Goal: Task Accomplishment & Management: Complete application form

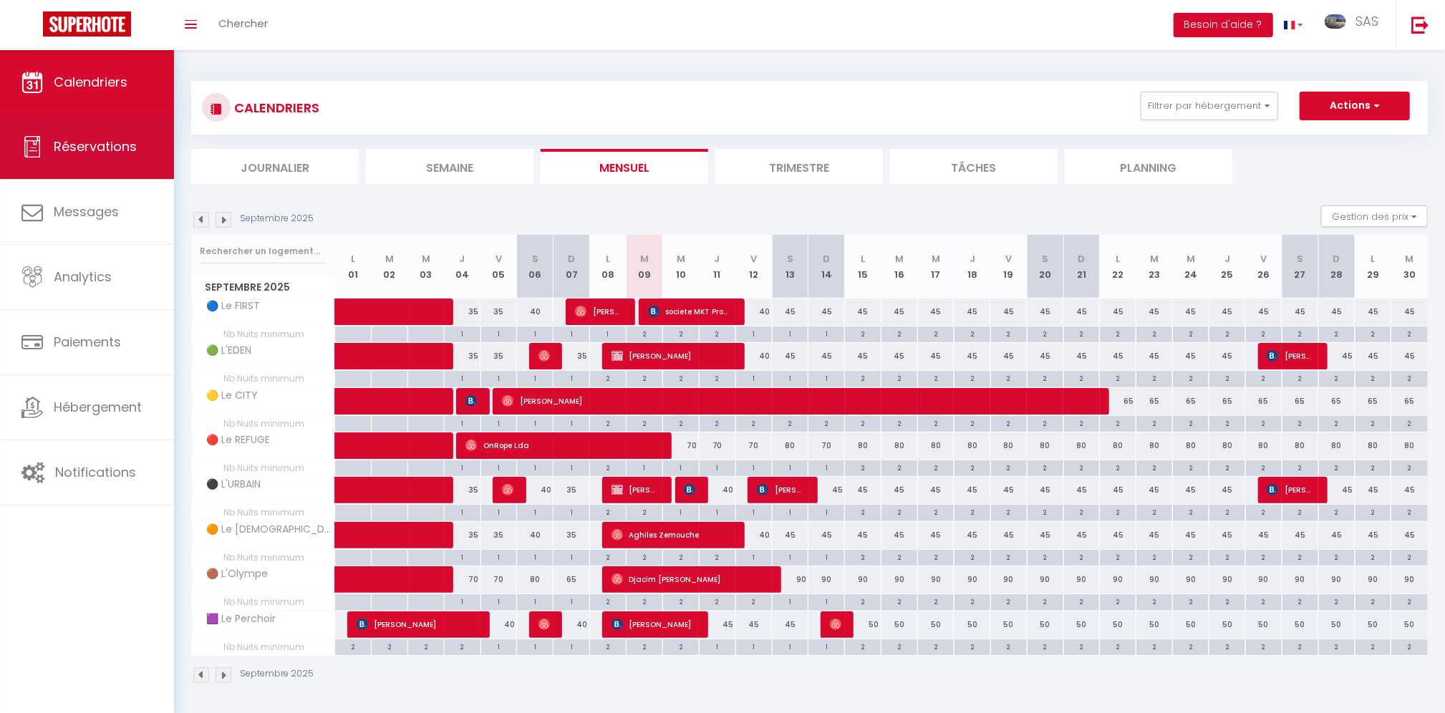
click at [69, 157] on link "Réservations" at bounding box center [87, 147] width 174 height 64
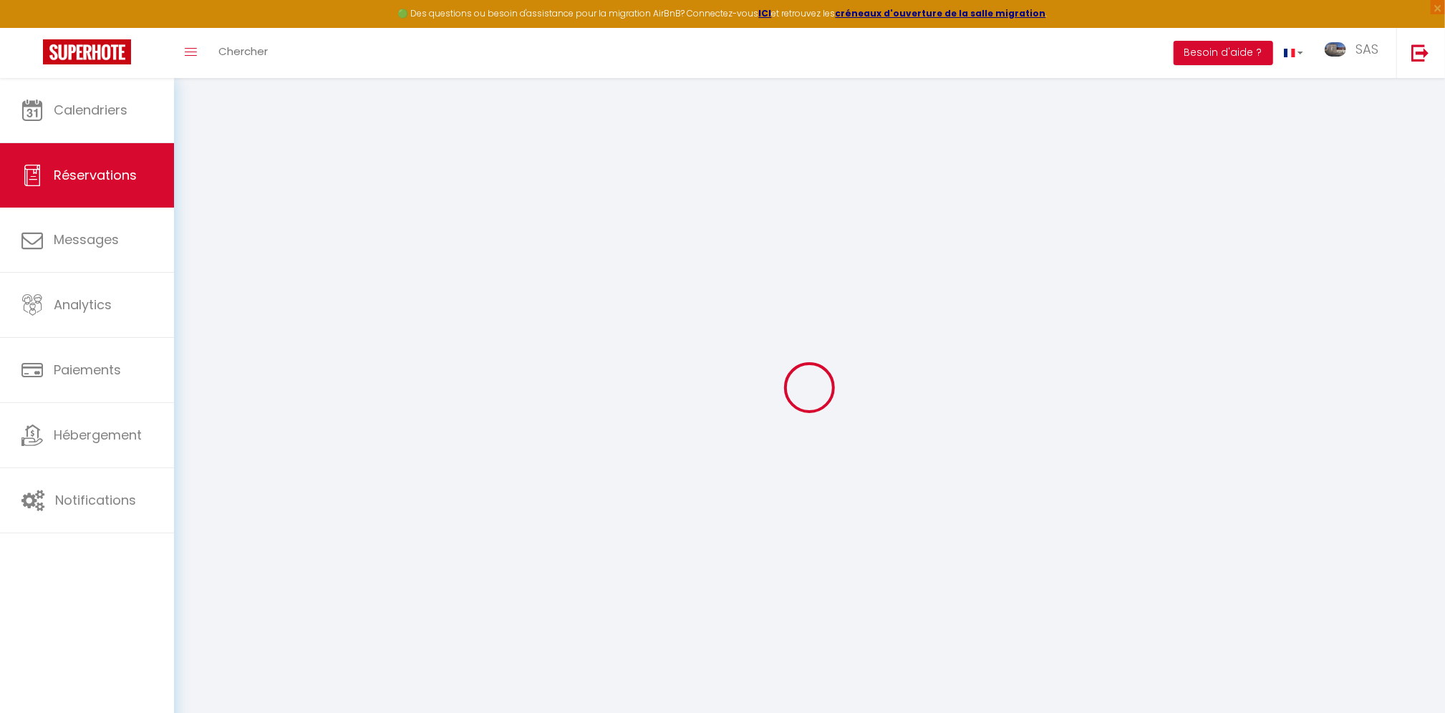
select select "all"
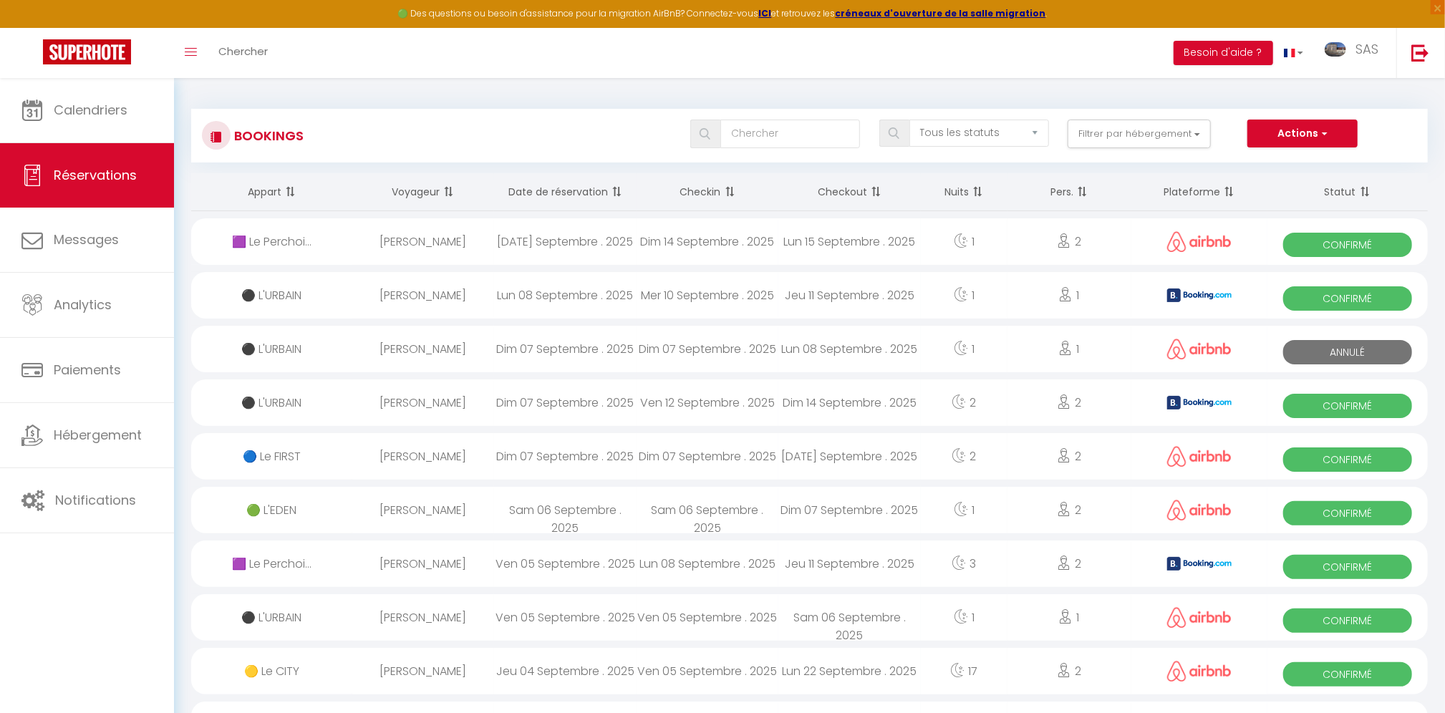
click at [563, 238] on div "[DATE] Septembre . 2025" at bounding box center [565, 241] width 142 height 47
select select "OK"
select select "0"
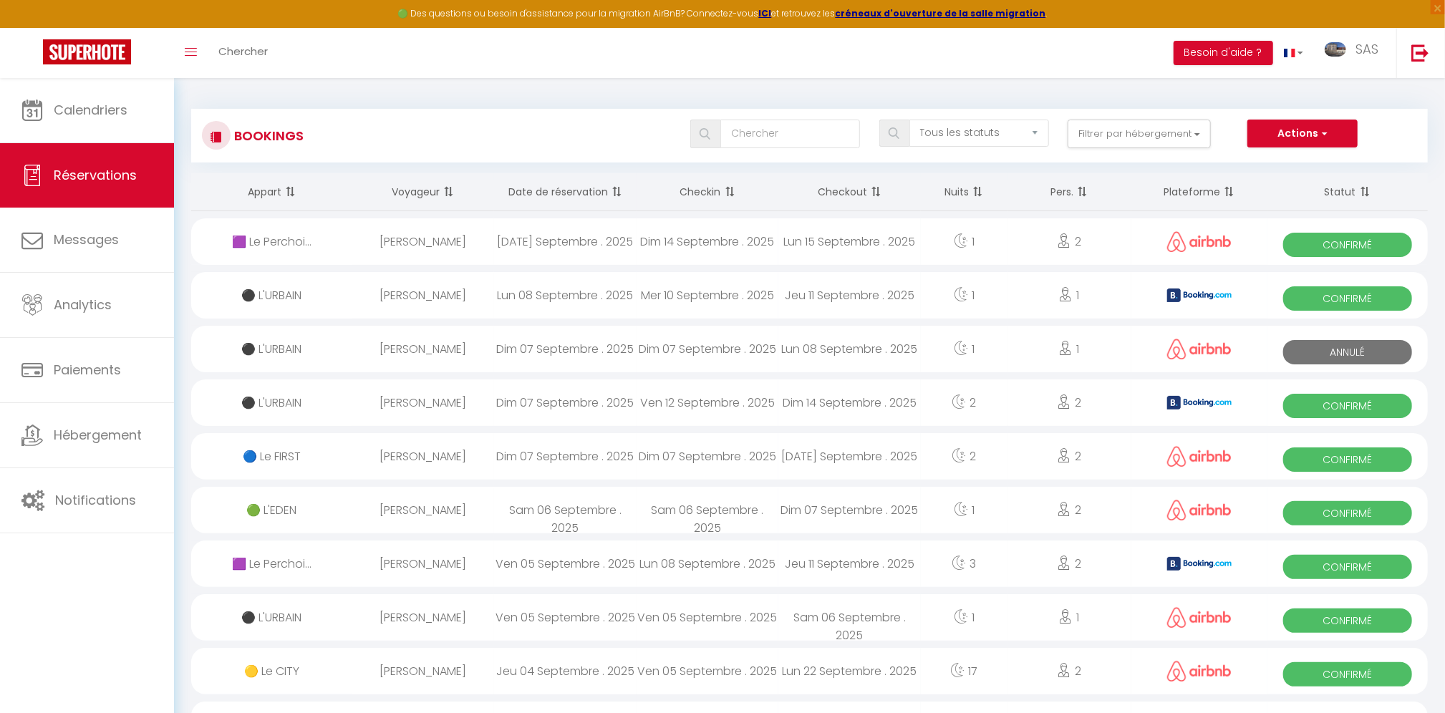
select select "1"
select select
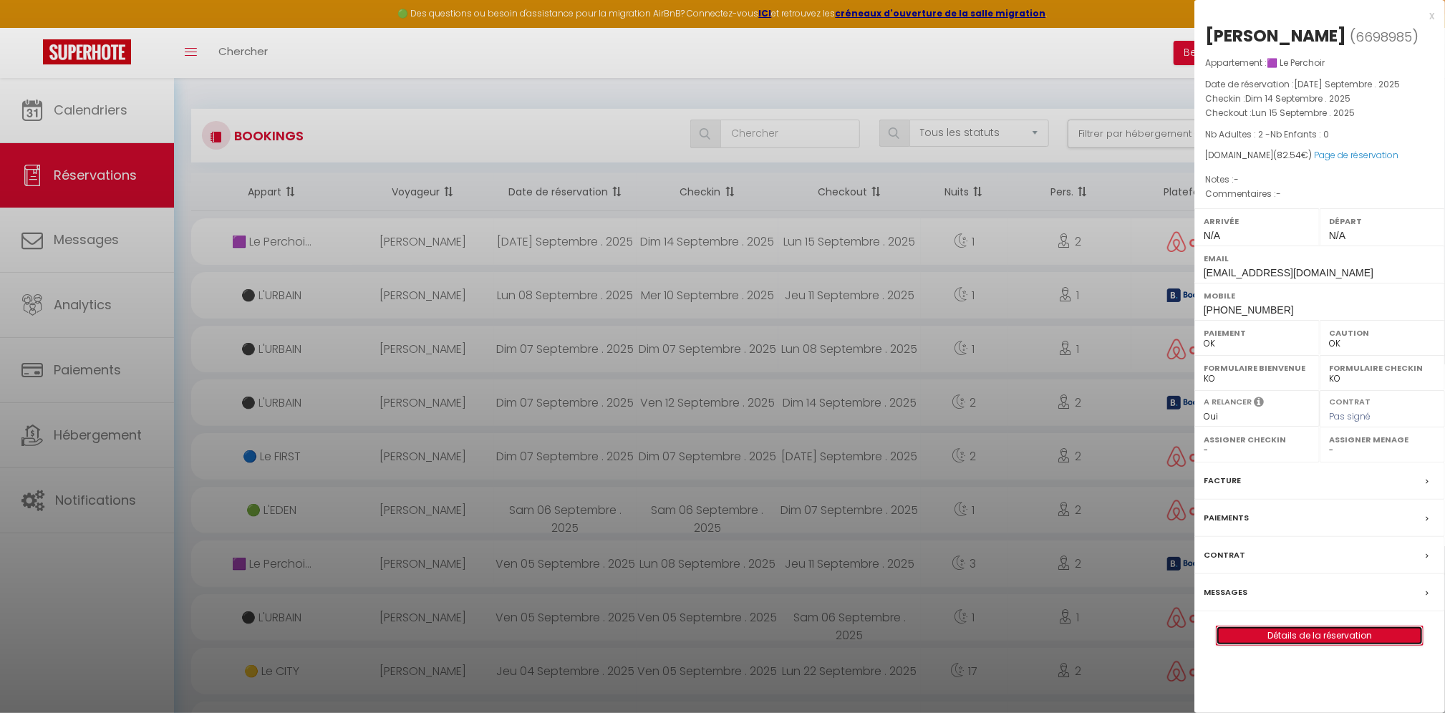
click at [1377, 638] on link "Détails de la réservation" at bounding box center [1319, 635] width 206 height 19
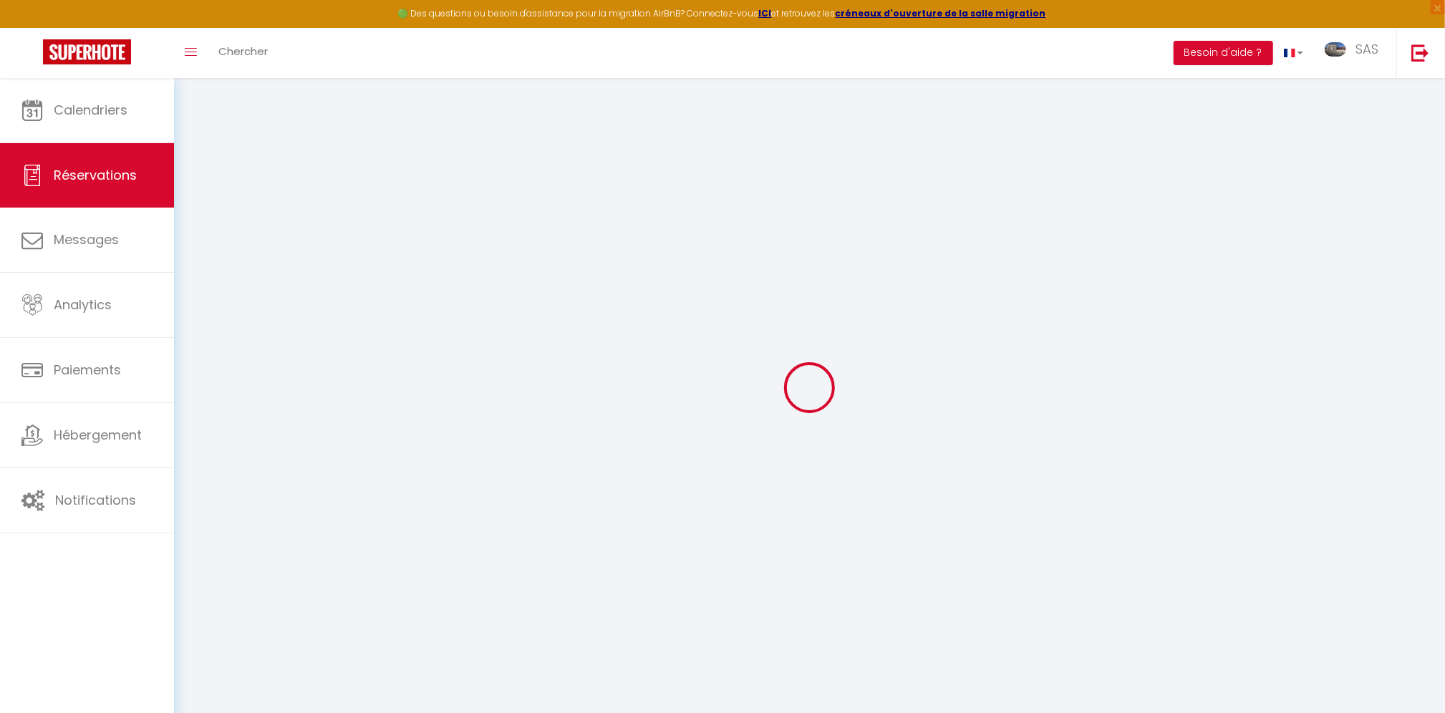
type input "[PERSON_NAME]"
type input "Diot"
type input "[EMAIL_ADDRESS][DOMAIN_NAME]"
type input "[PHONE_NUMBER]"
select select
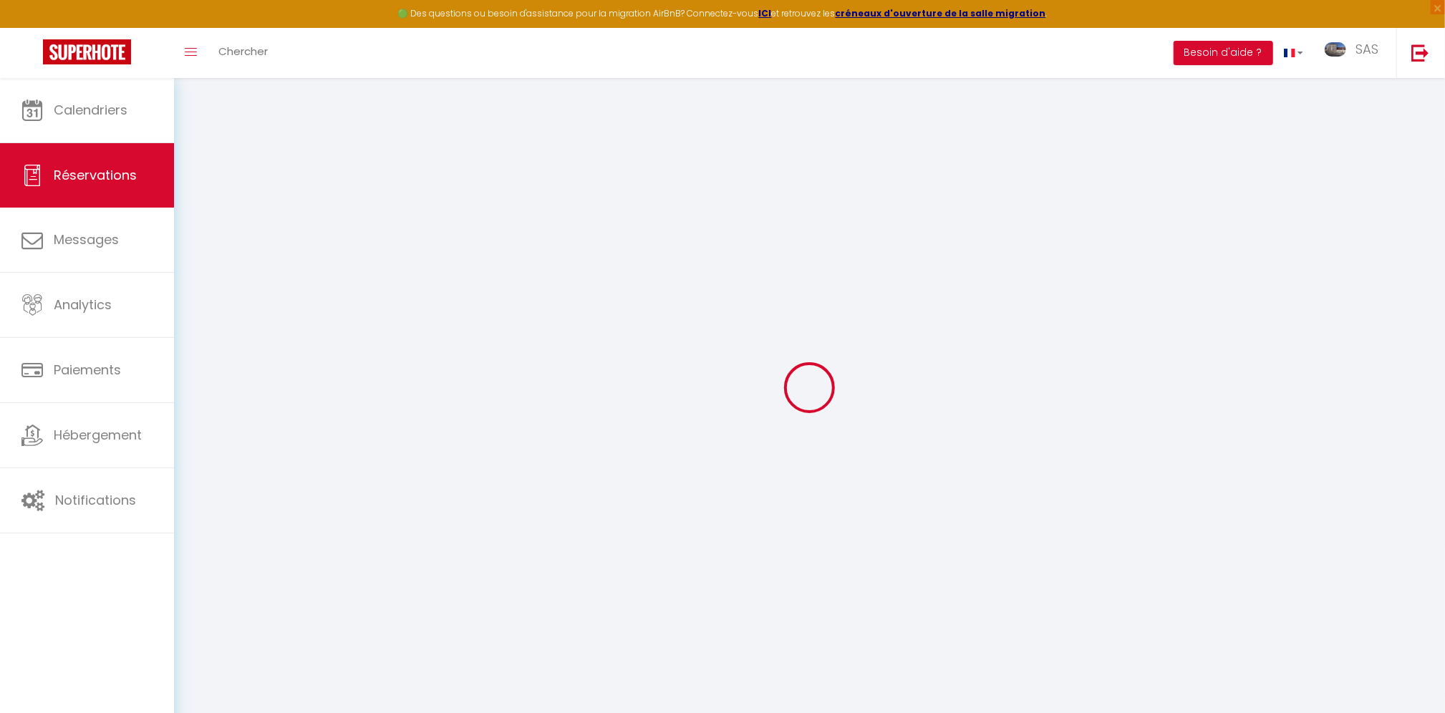
type input "12.15"
select select "54172"
select select "1"
select select
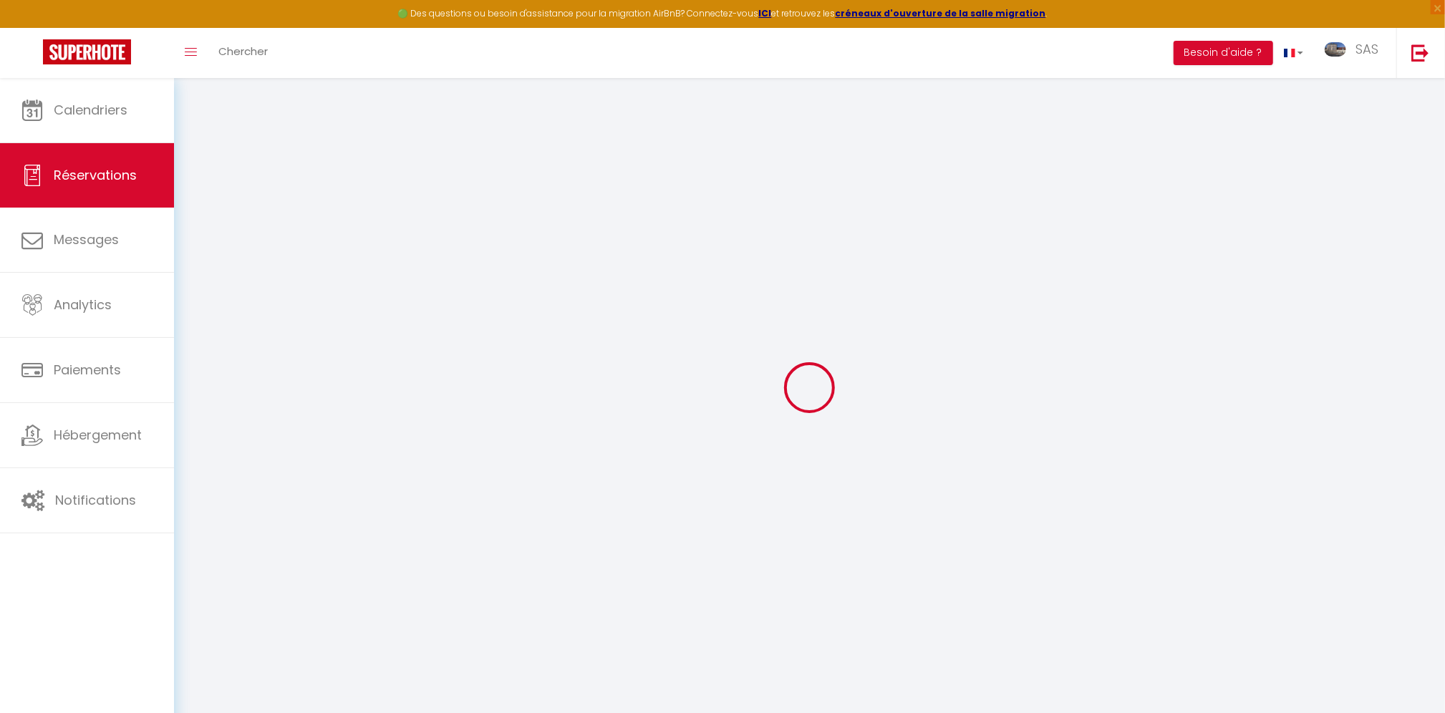
type input "2"
select select "12"
select select
type input "56"
checkbox input "false"
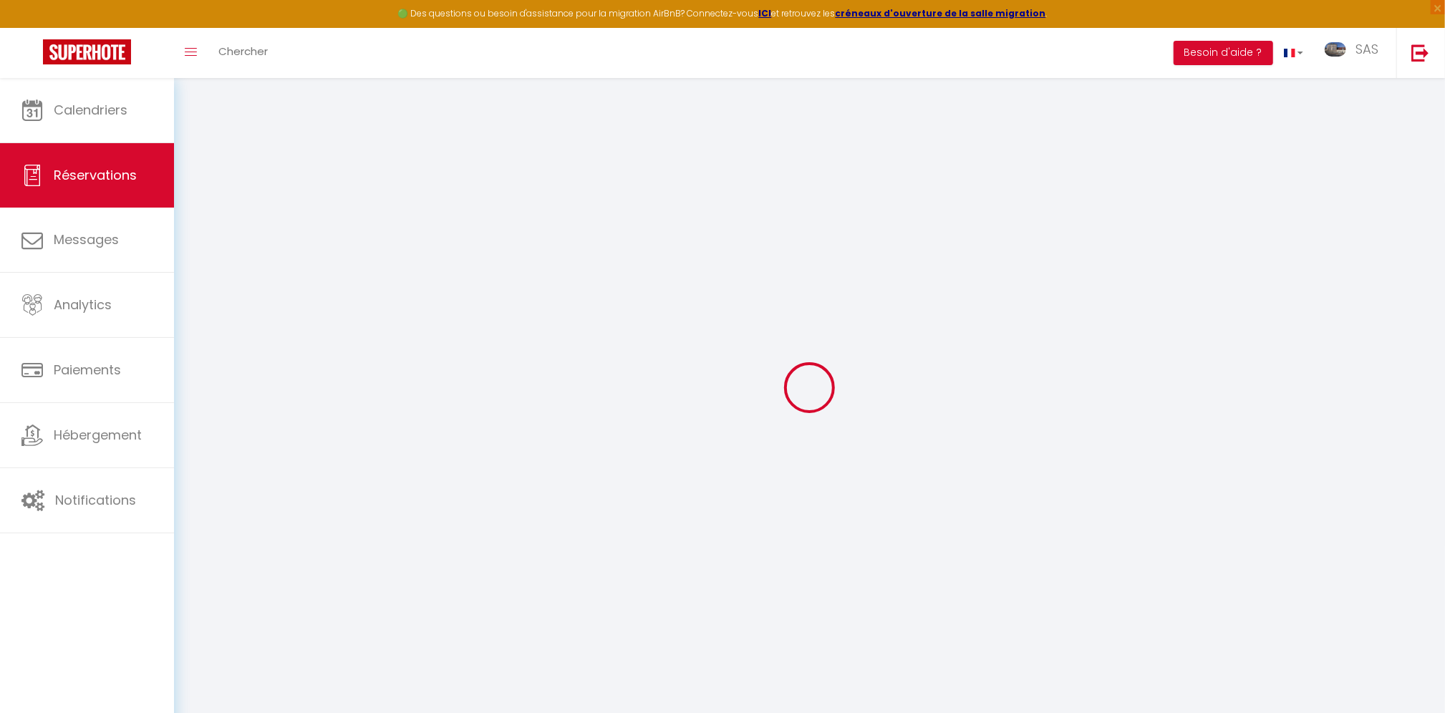
type input "0"
select select "1"
type input "0"
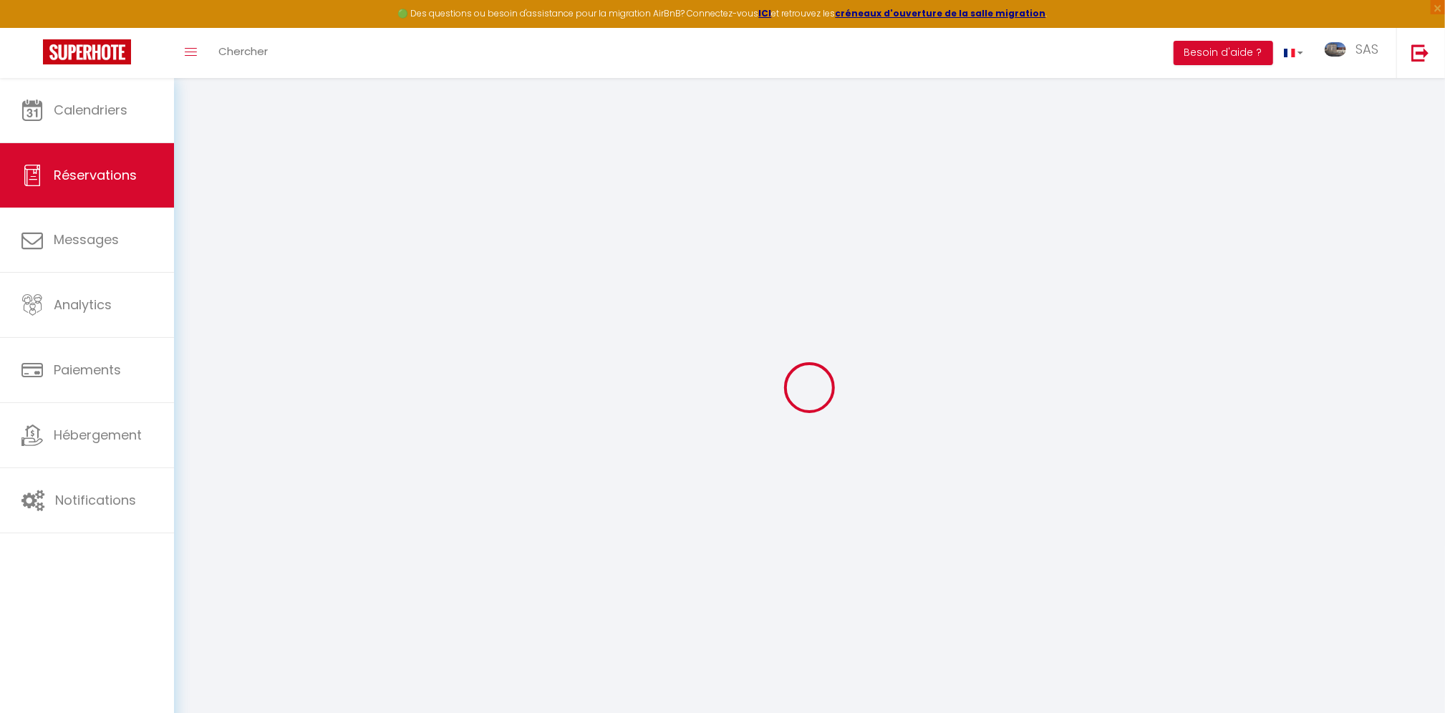
select select
select select "15"
checkbox input "false"
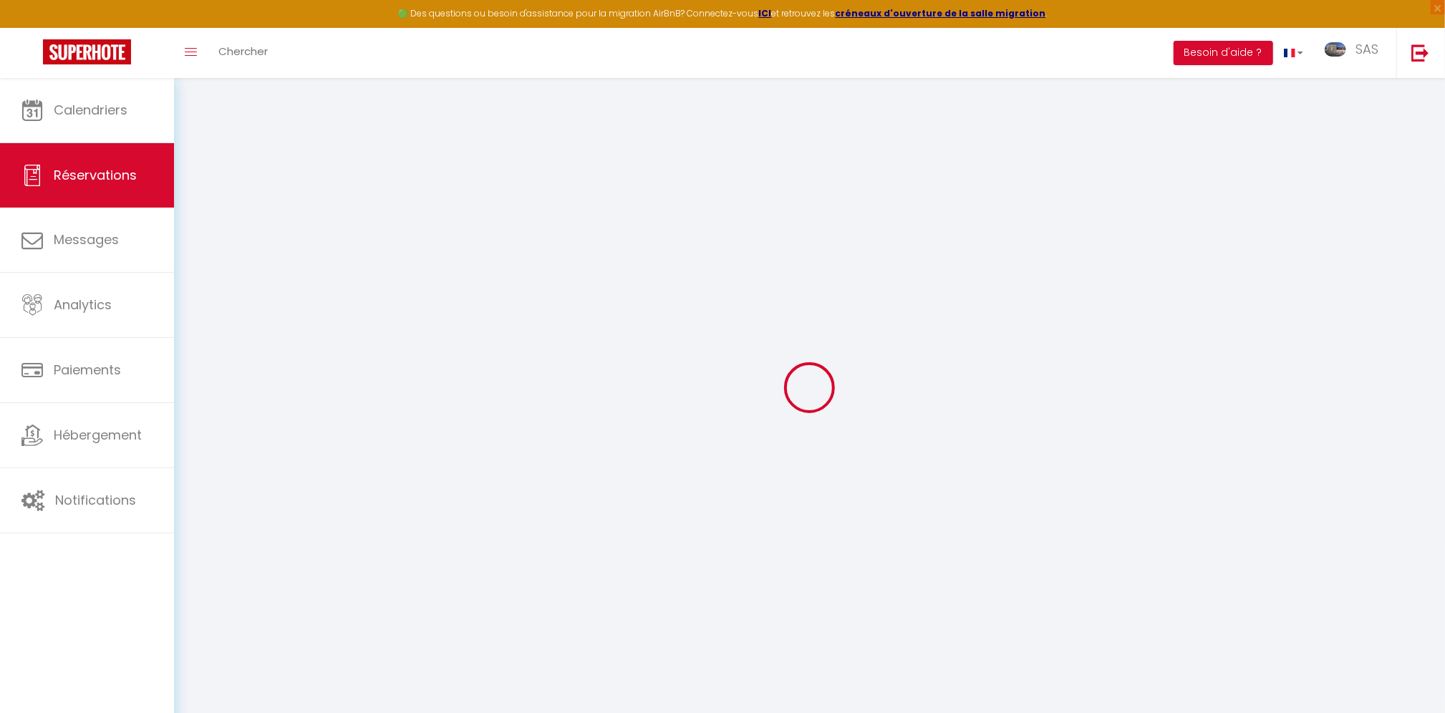
select select
checkbox input "false"
select select
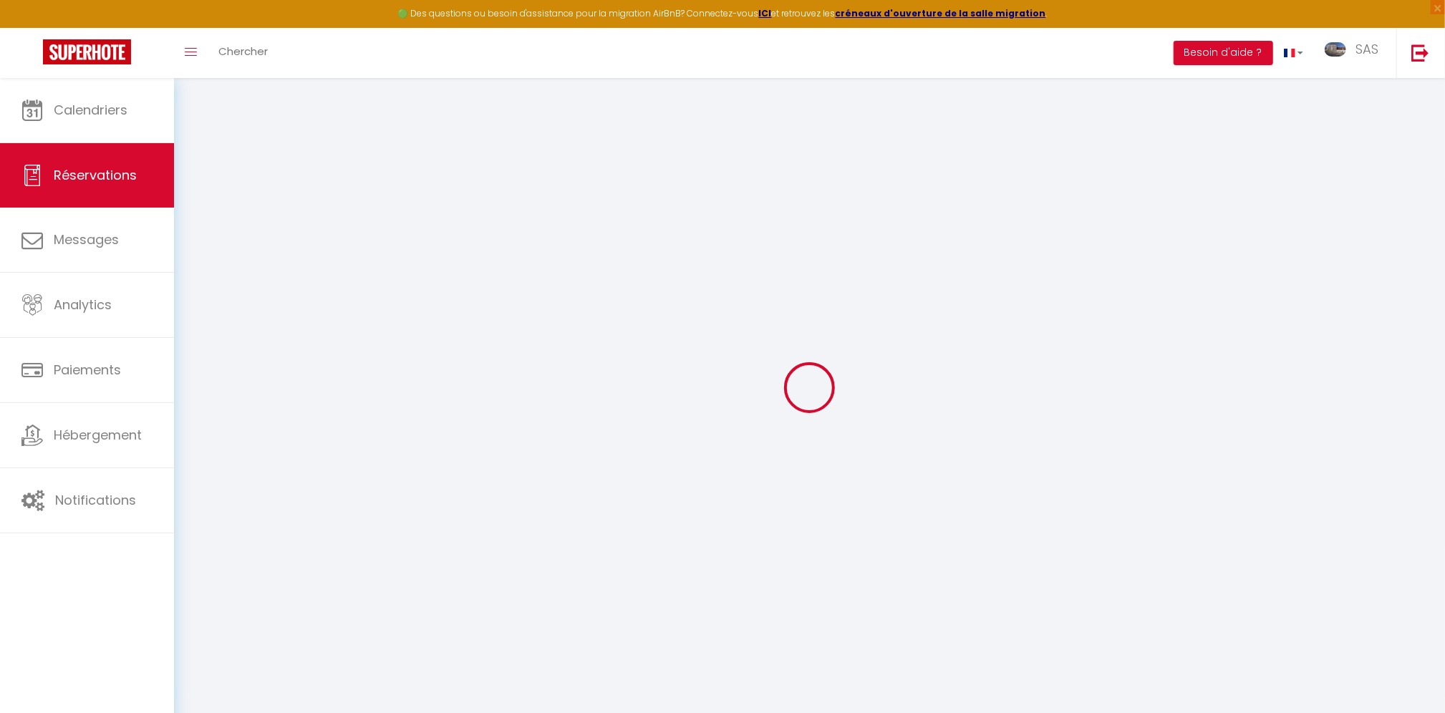
select select
checkbox input "false"
select select
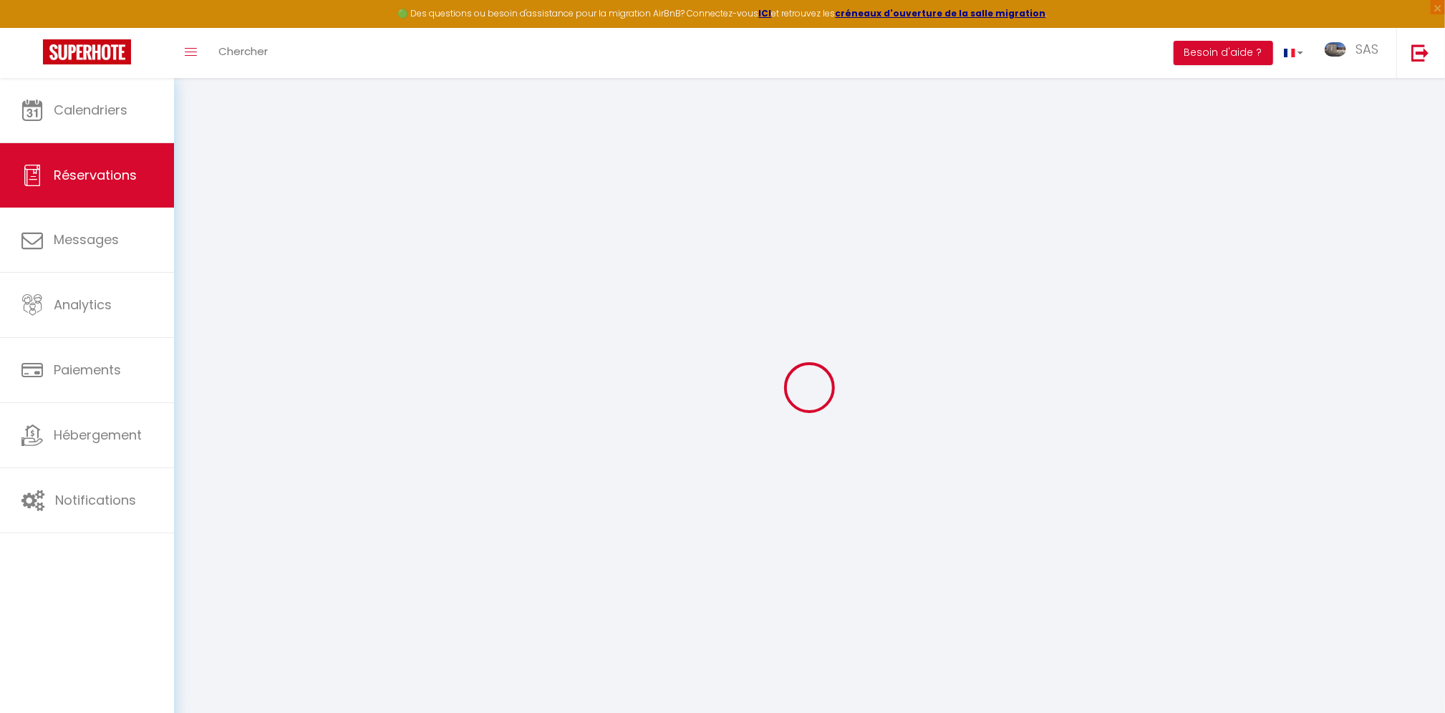
select select
checkbox input "false"
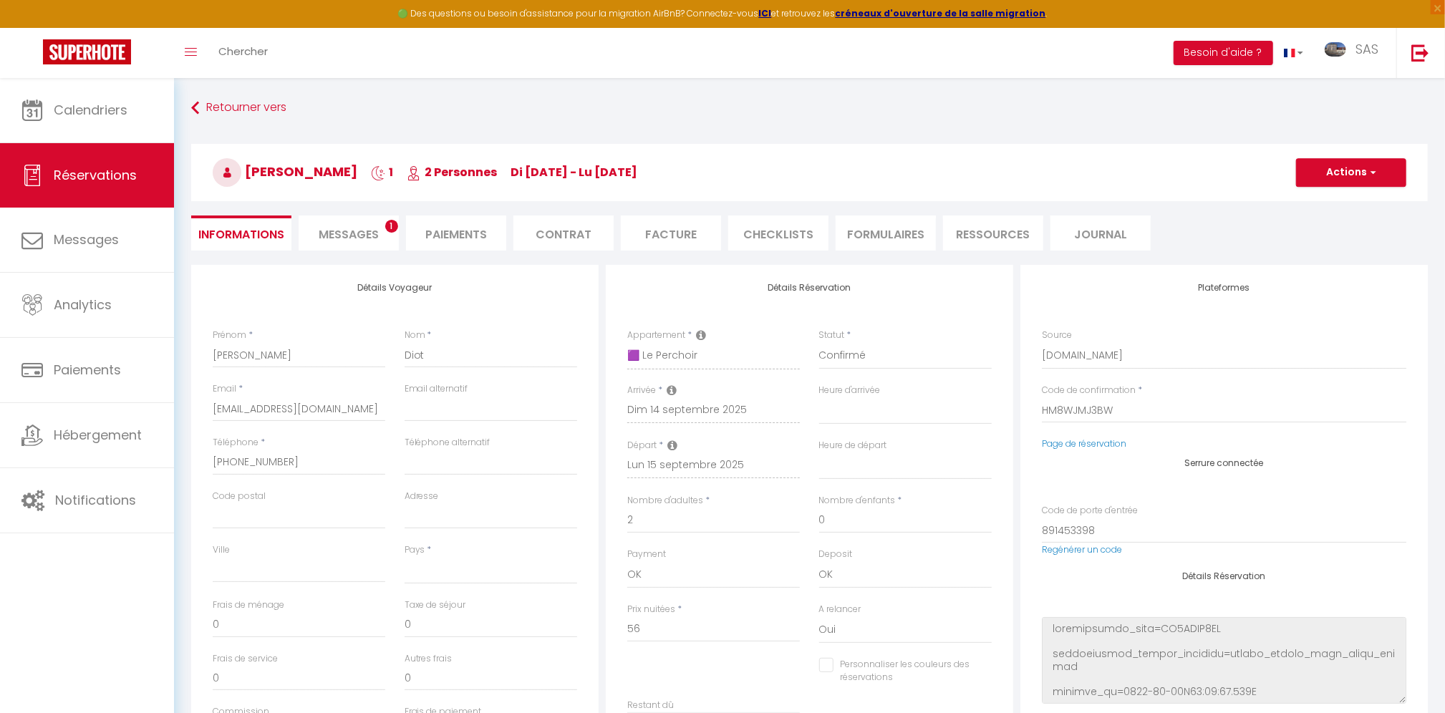
select select
type input "25"
type input "1.54"
select select
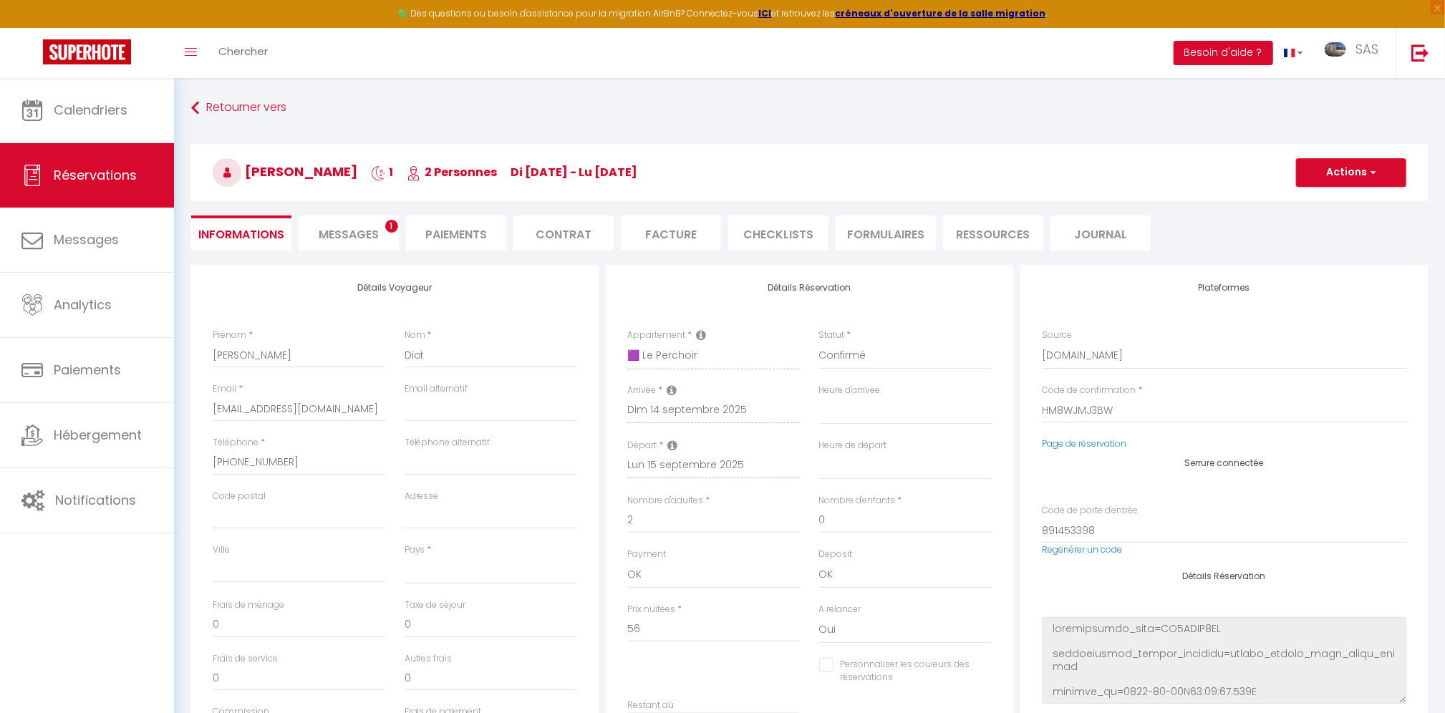
checkbox input "false"
select select
checkbox input "false"
select select
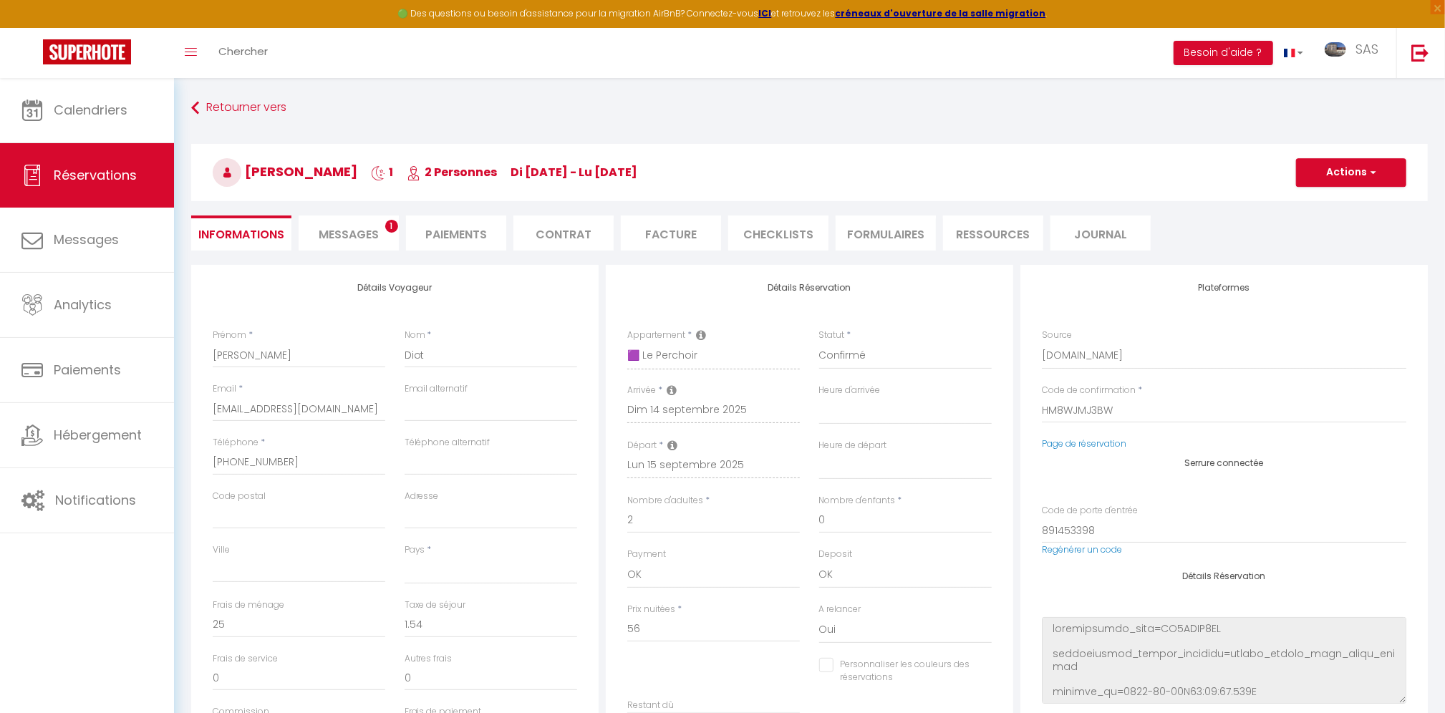
click at [594, 501] on div "Détails Voyageur Prénom * [PERSON_NAME] * Diot Email * [EMAIL_ADDRESS][DOMAIN_N…" at bounding box center [394, 521] width 407 height 512
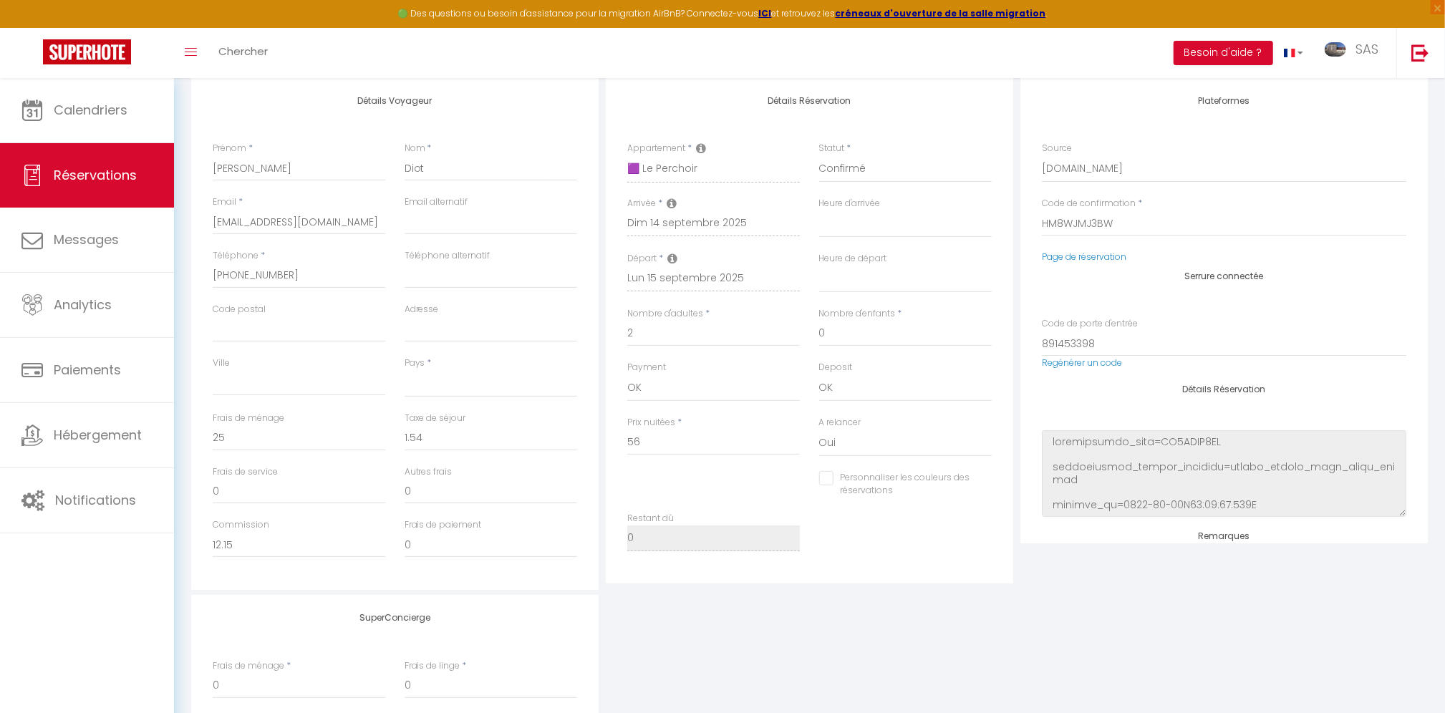
scroll to position [195, 0]
